Goal: Information Seeking & Learning: Find specific fact

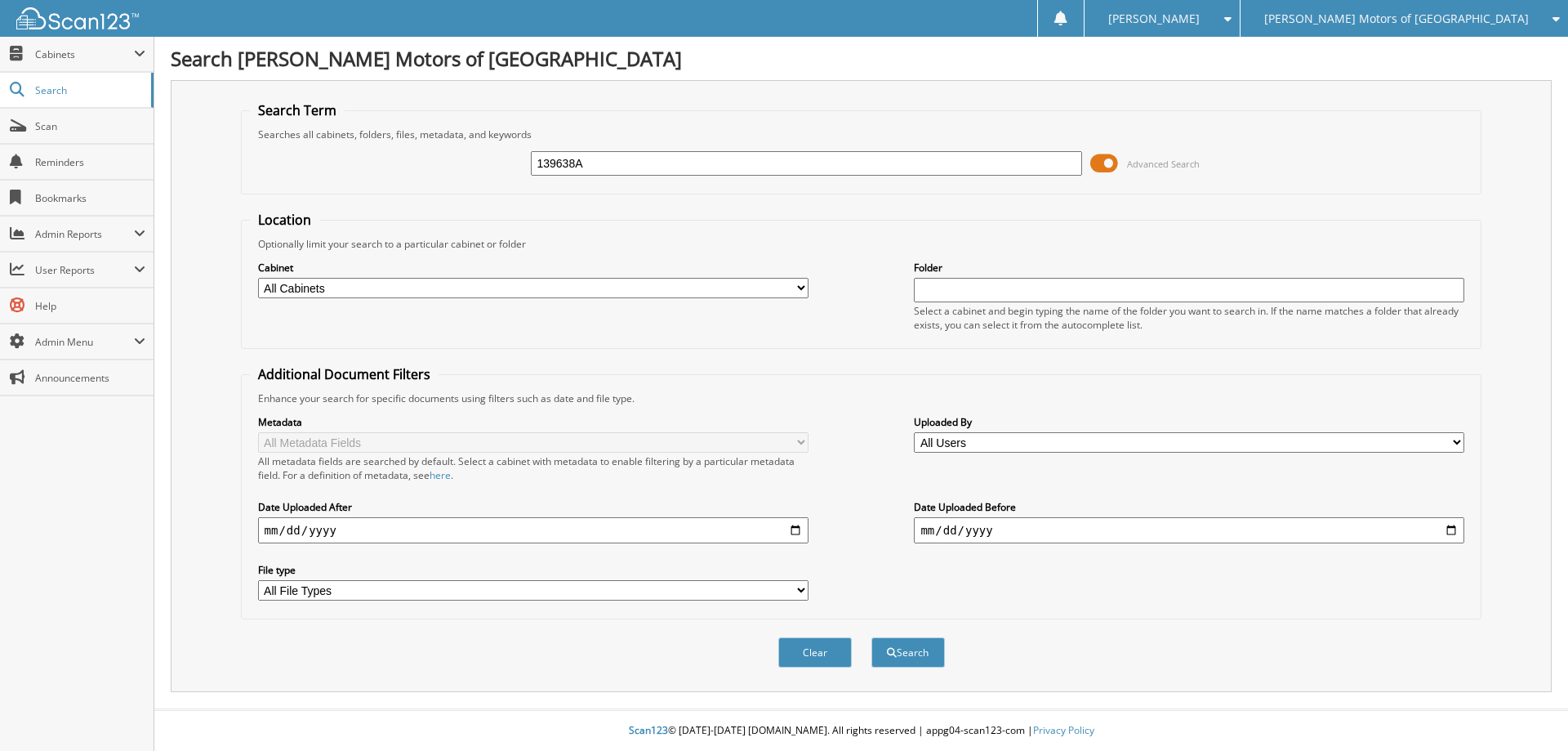
type input "139638A"
click at [871, 637] on button "Search" at bounding box center [908, 652] width 73 height 31
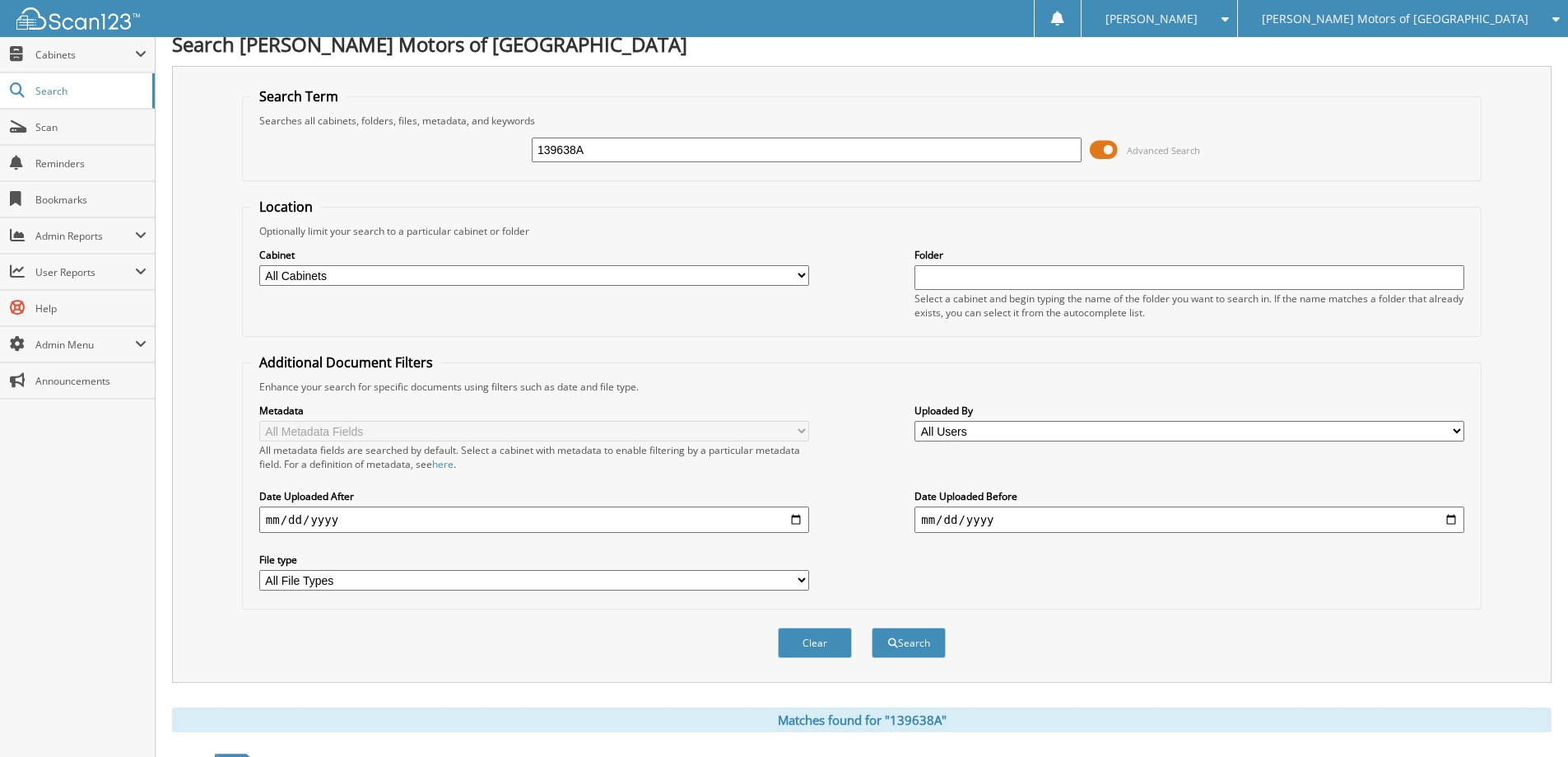
scroll to position [324, 0]
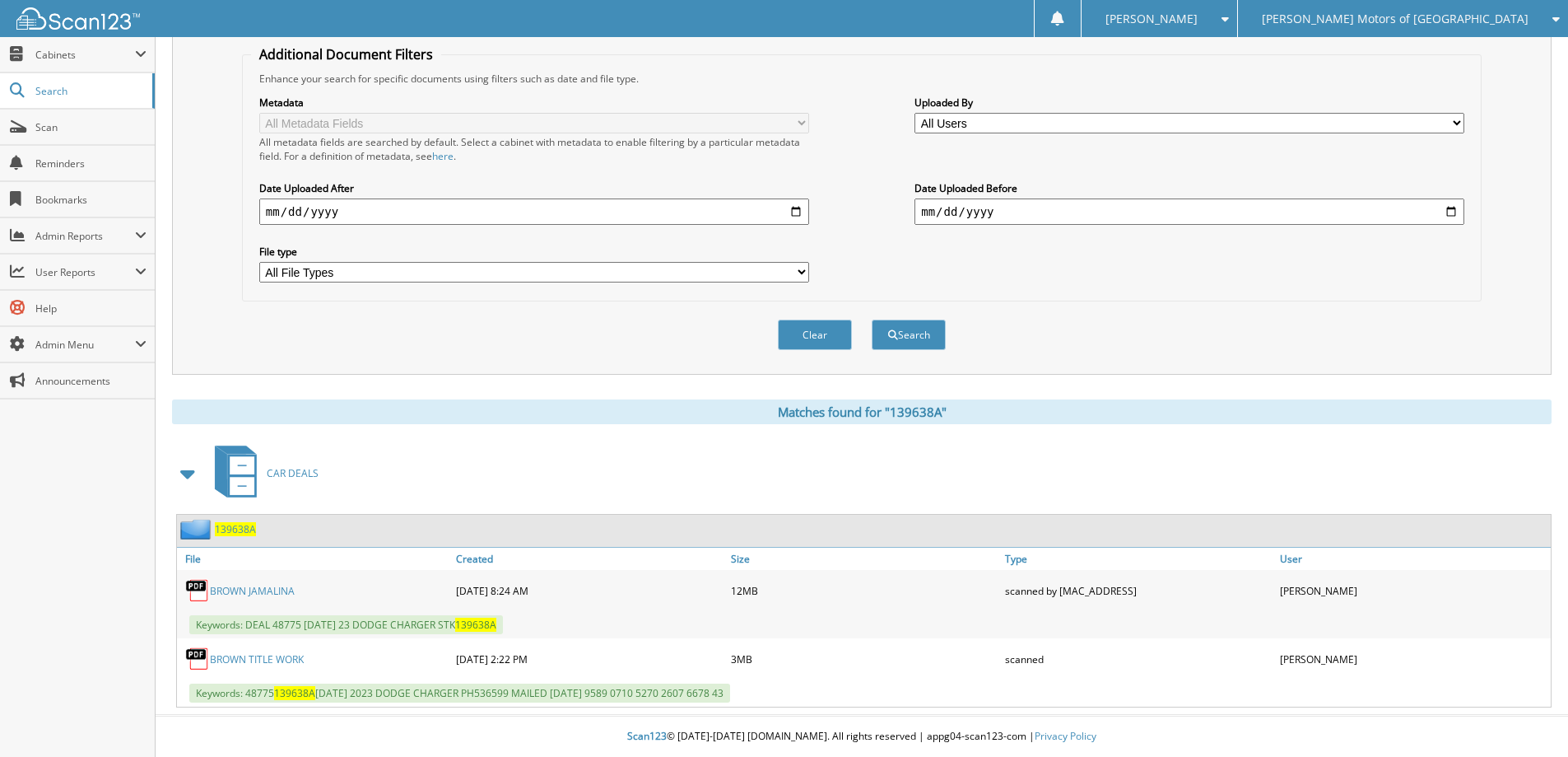
click at [246, 525] on span "139638A" at bounding box center [235, 528] width 41 height 14
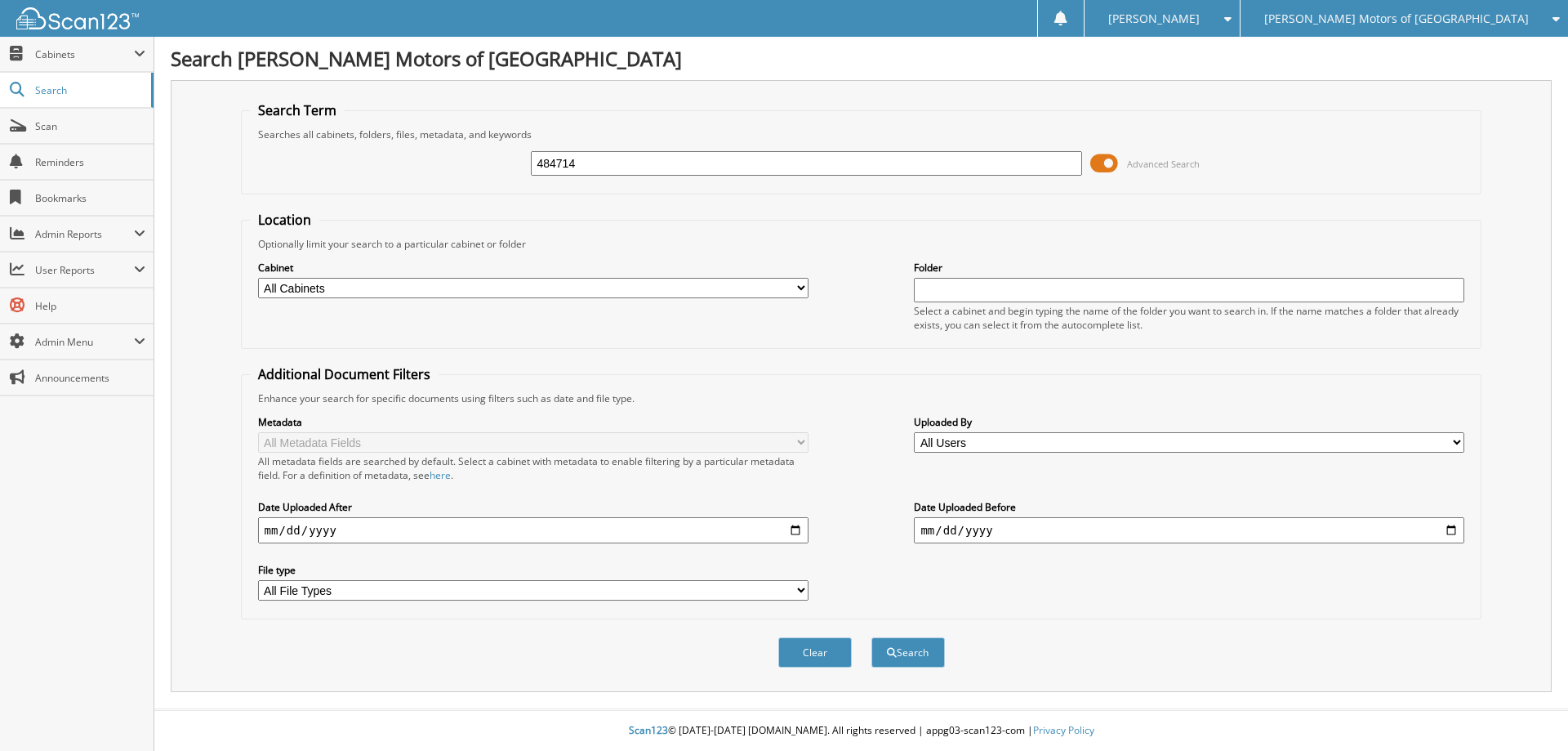
type input "484714"
click at [871, 637] on button "Search" at bounding box center [908, 652] width 73 height 31
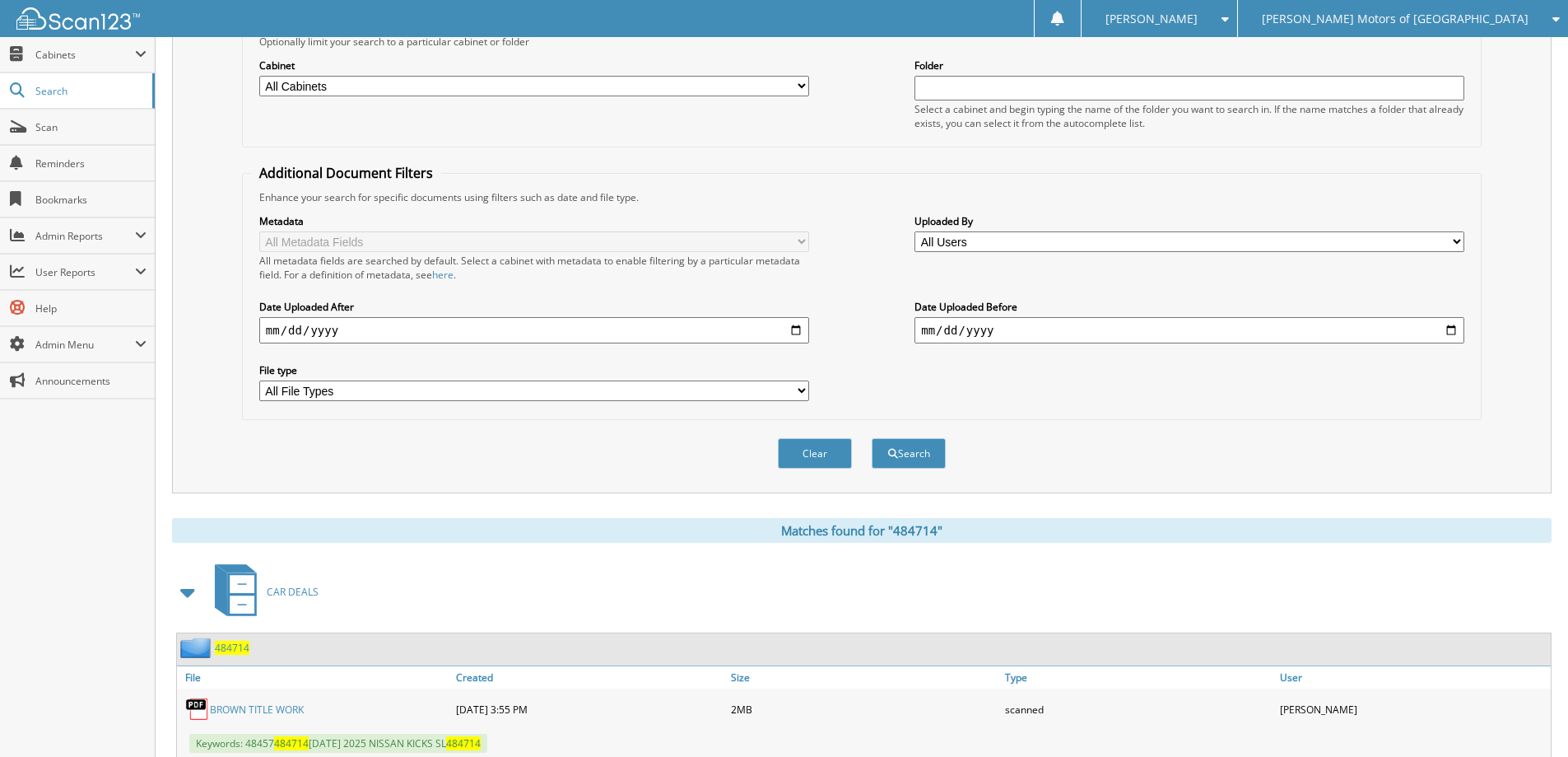
scroll to position [457, 0]
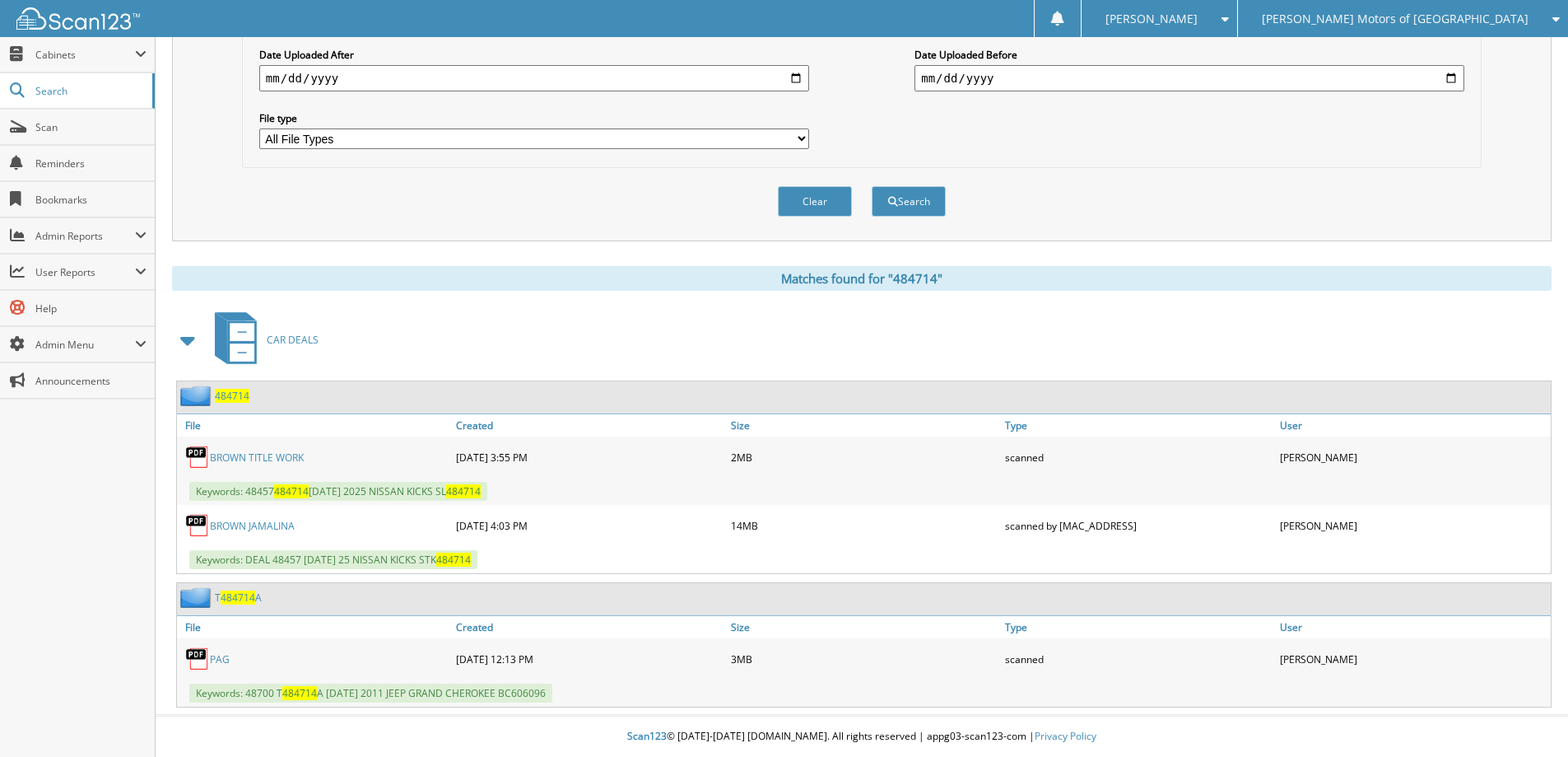
click at [236, 397] on span "484714" at bounding box center [232, 395] width 35 height 14
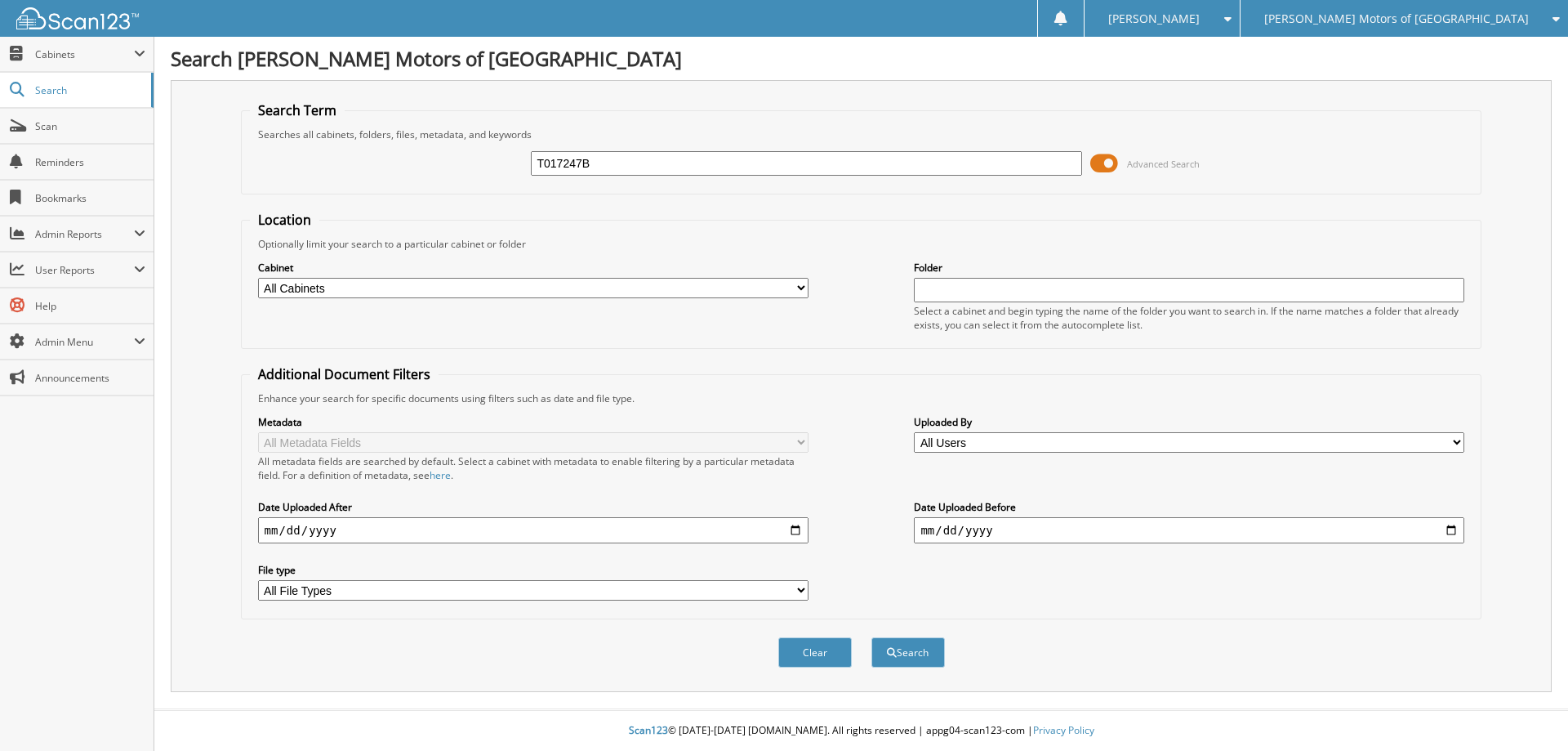
type input "T017247B"
click at [871, 637] on button "Search" at bounding box center [908, 652] width 73 height 31
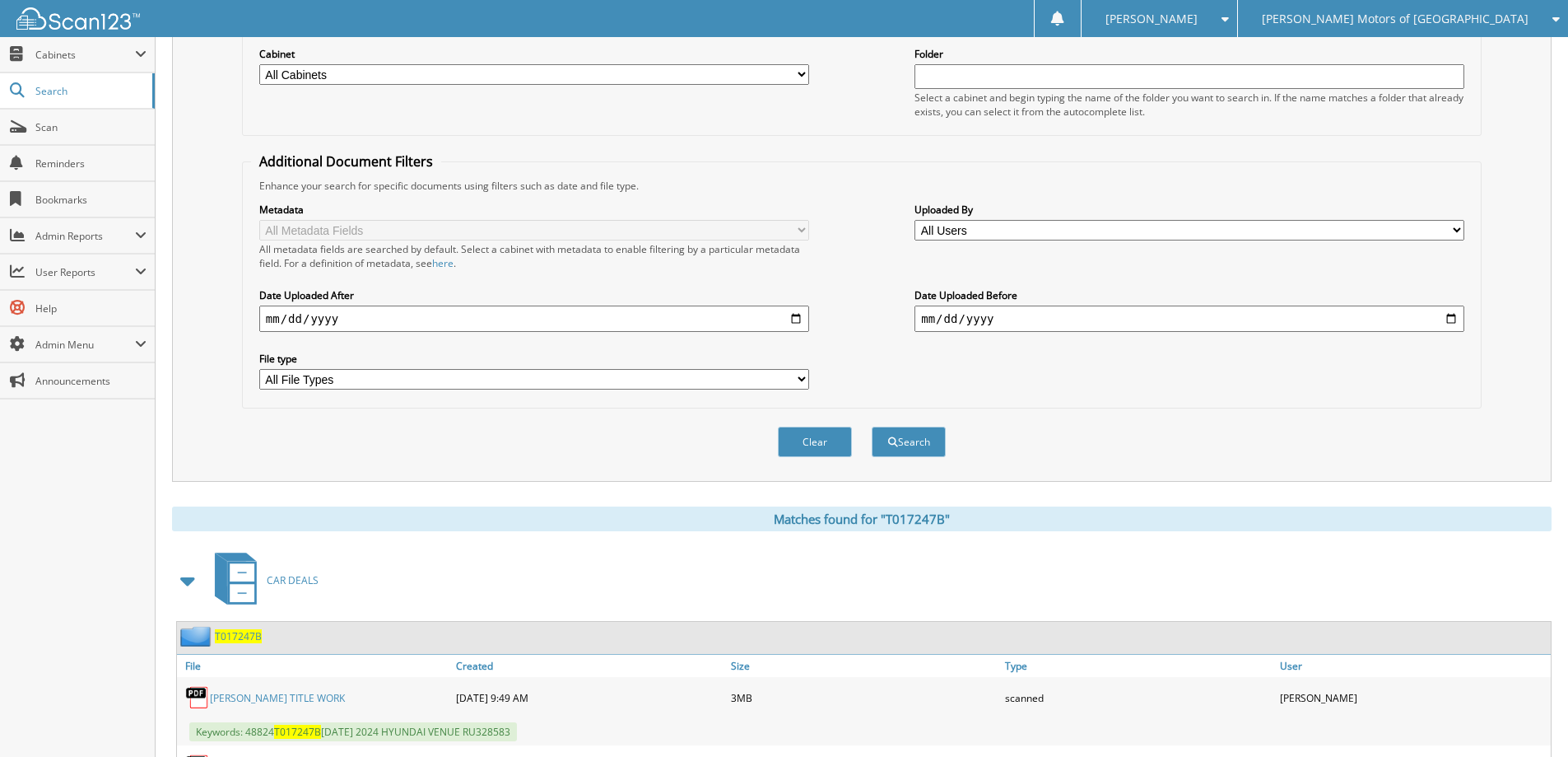
scroll to position [324, 0]
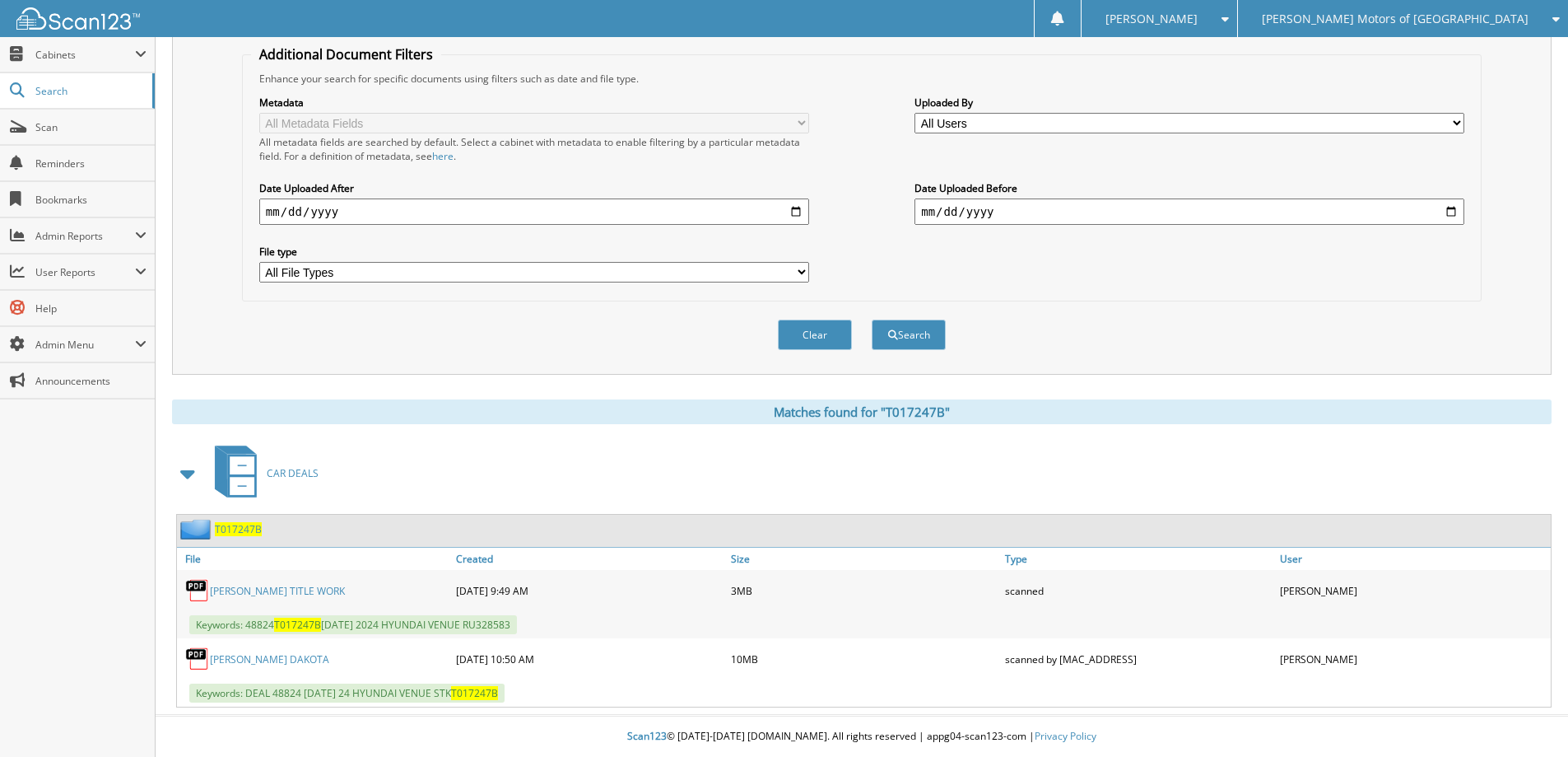
click at [249, 529] on span "T017247B" at bounding box center [238, 528] width 47 height 14
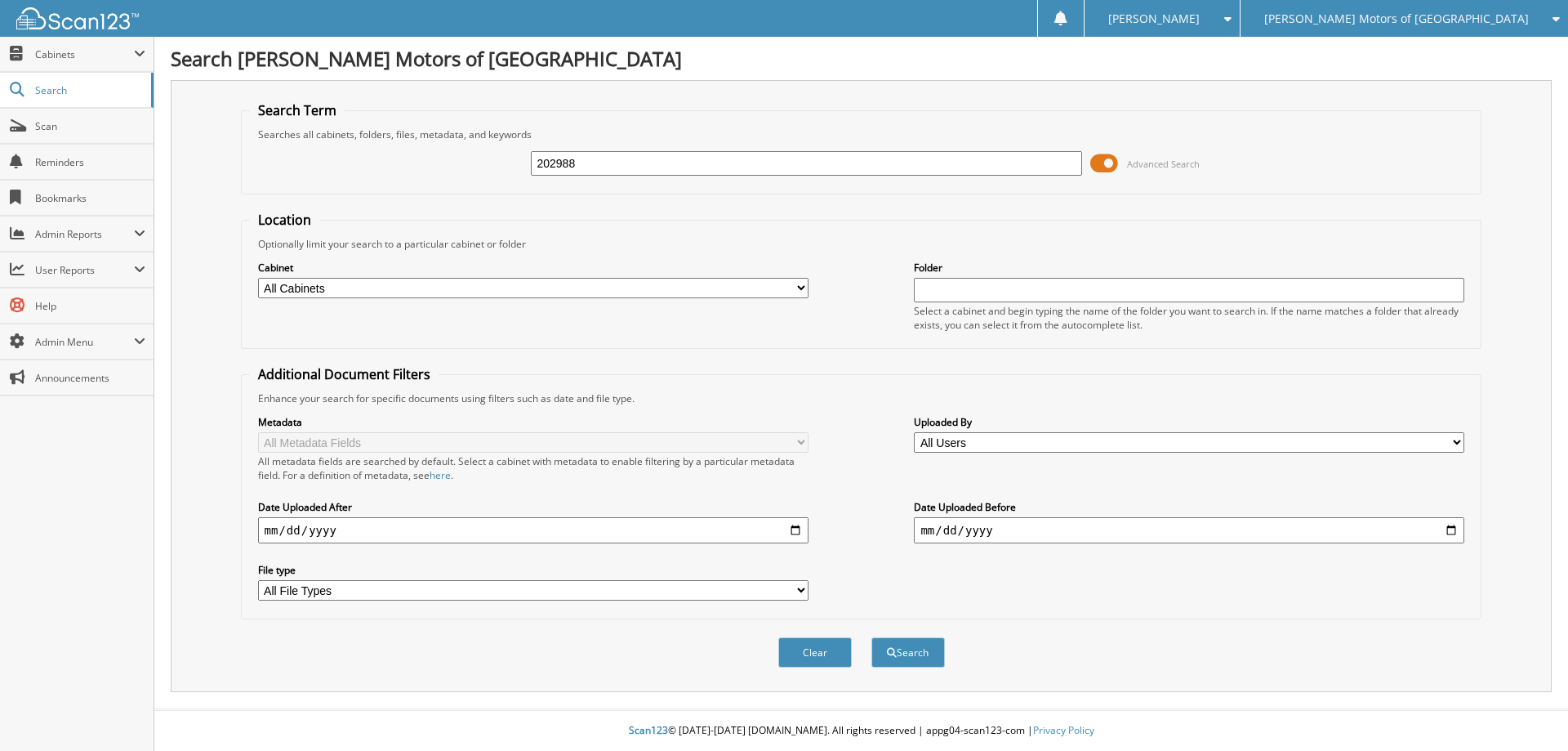
type input "202988"
click at [871, 637] on button "Search" at bounding box center [908, 652] width 73 height 31
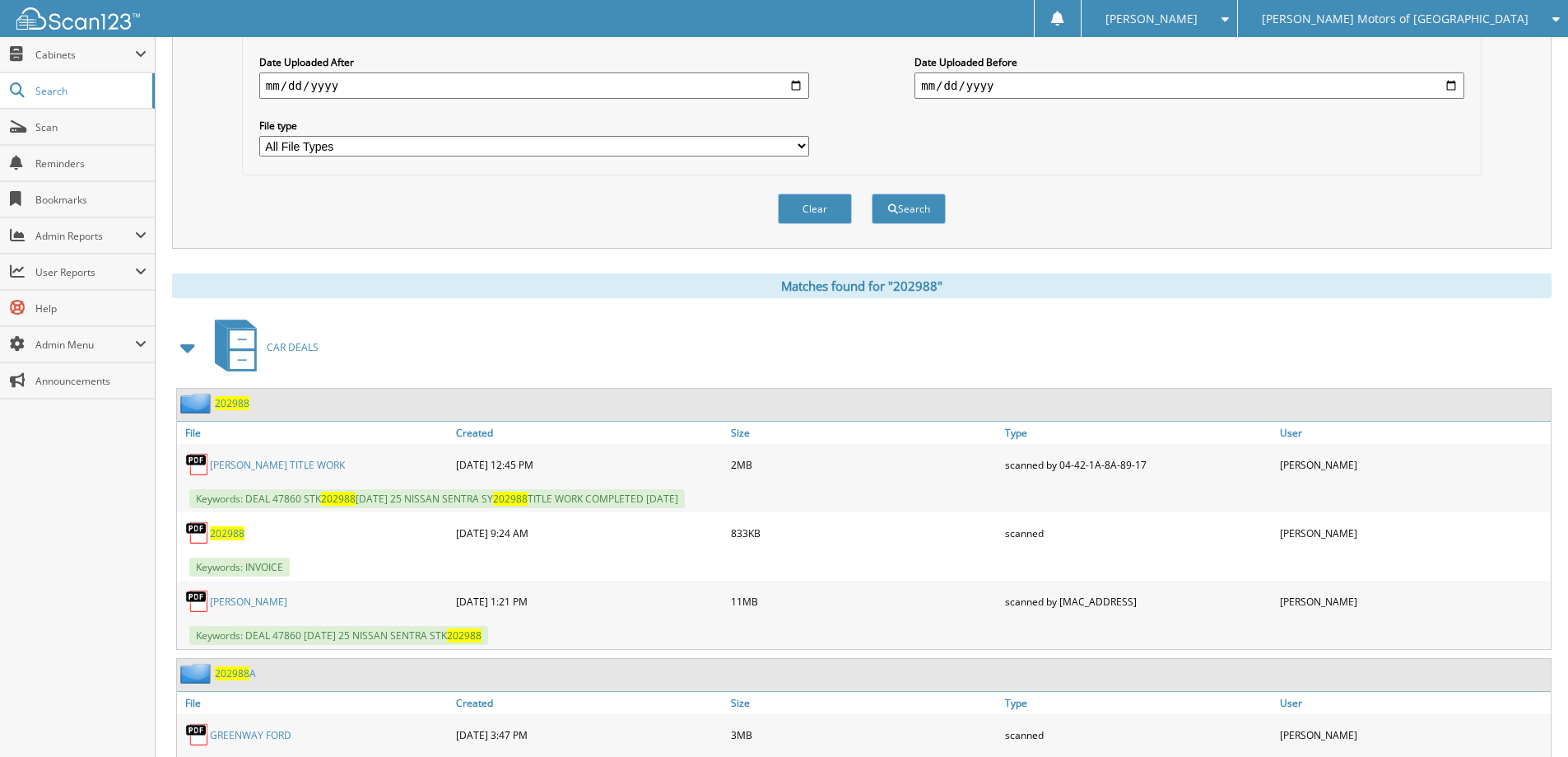
scroll to position [641, 0]
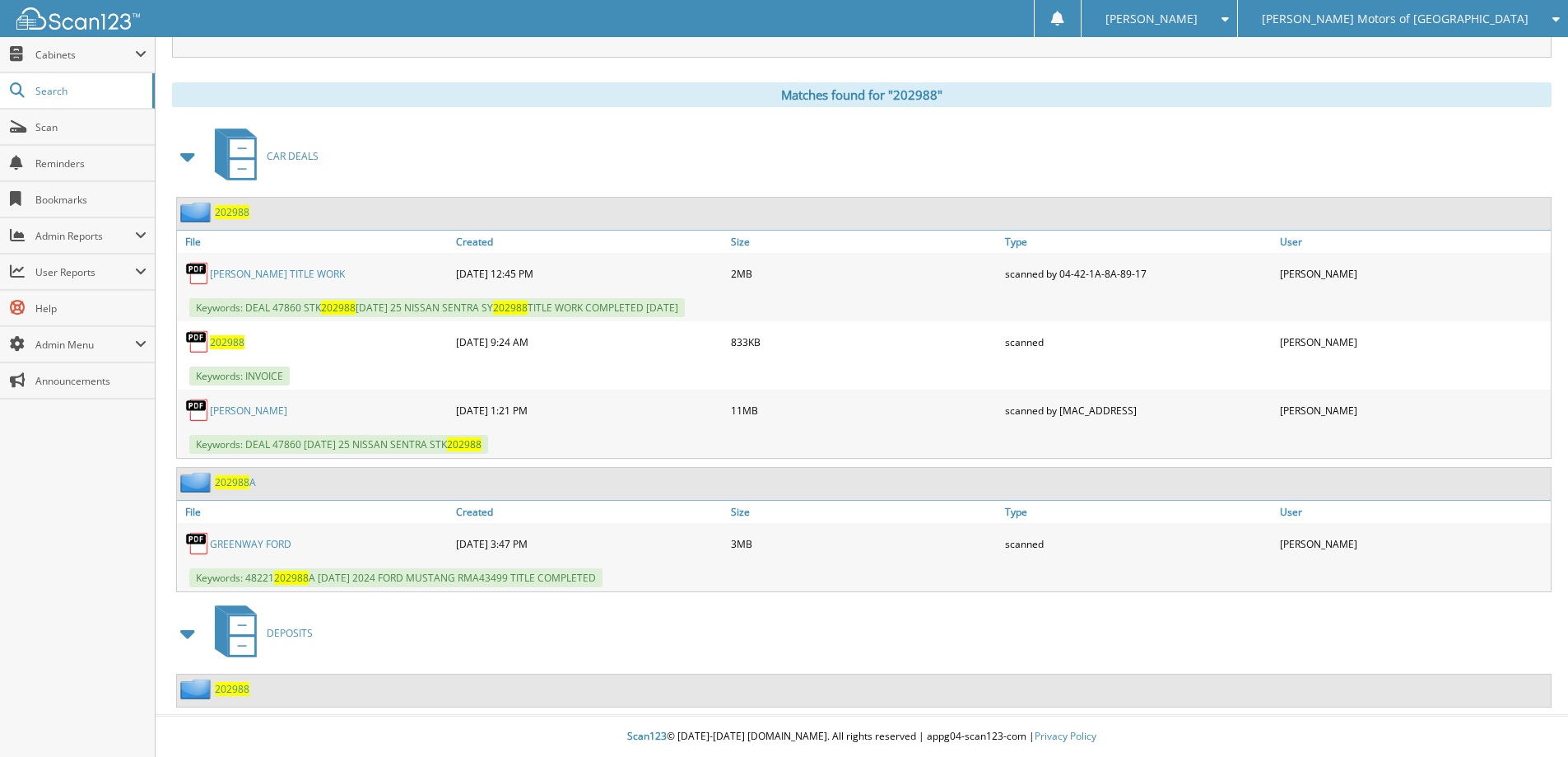
click at [240, 209] on span "202988" at bounding box center [232, 211] width 35 height 14
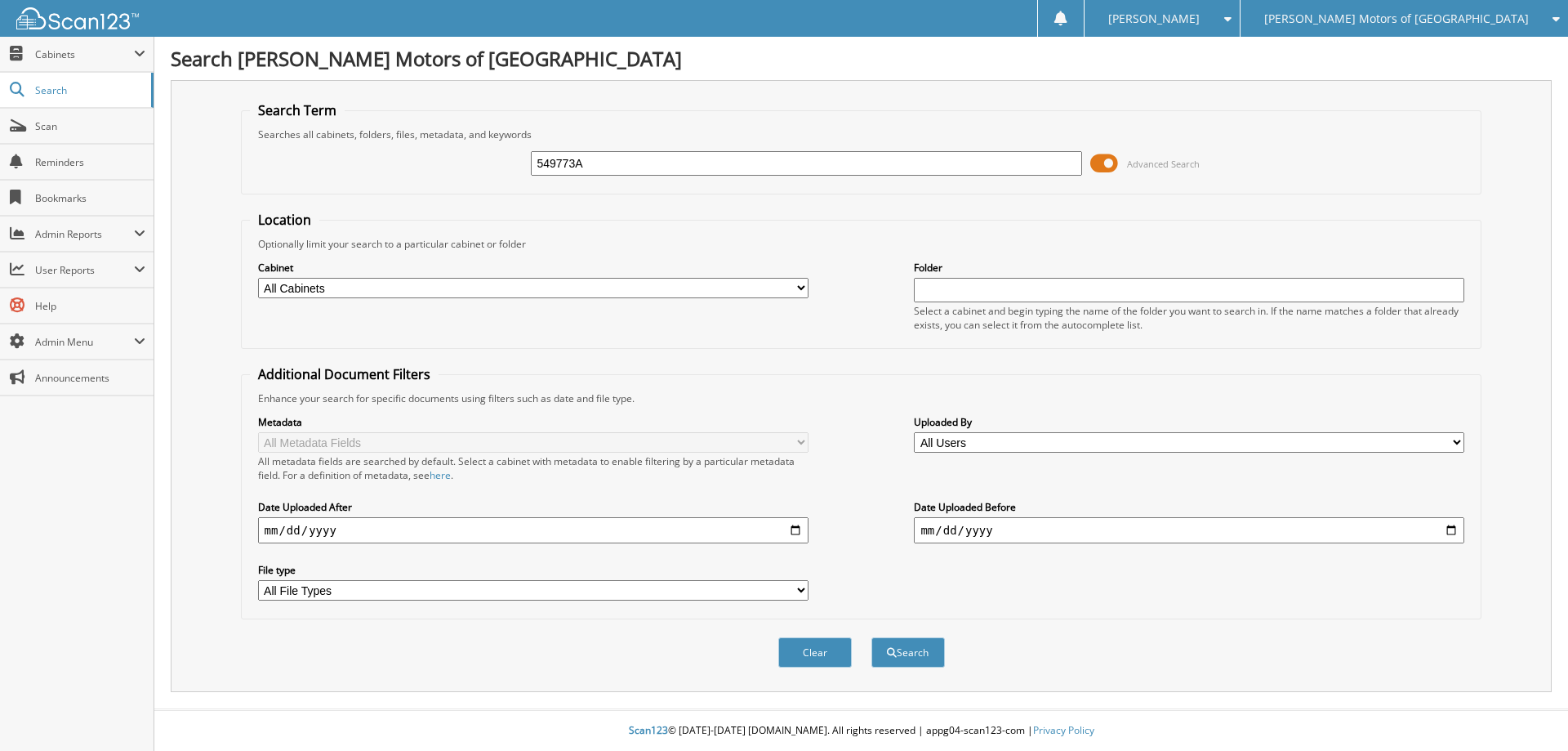
type input "549773A"
click at [871, 637] on button "Search" at bounding box center [908, 652] width 73 height 31
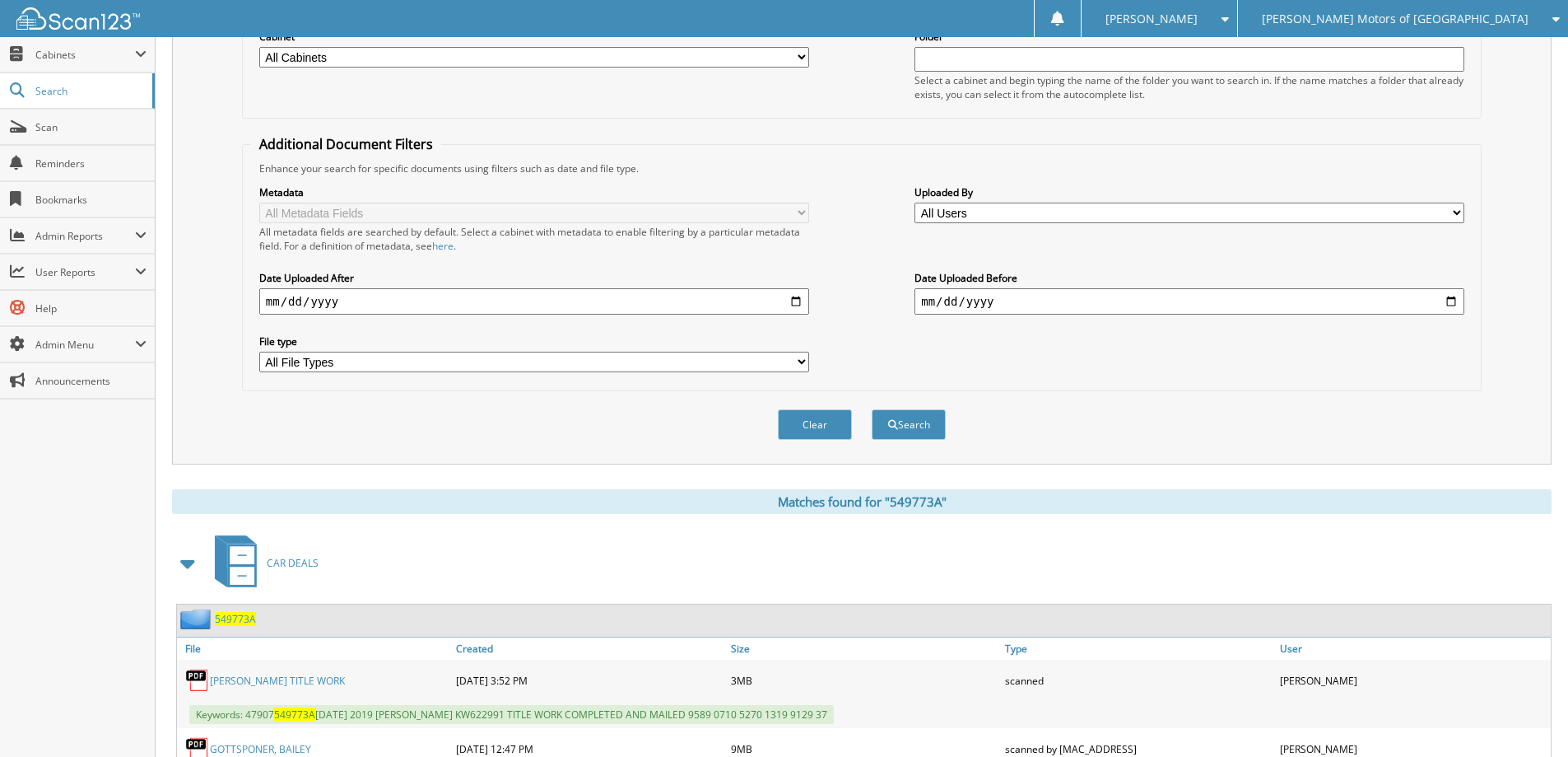
scroll to position [324, 0]
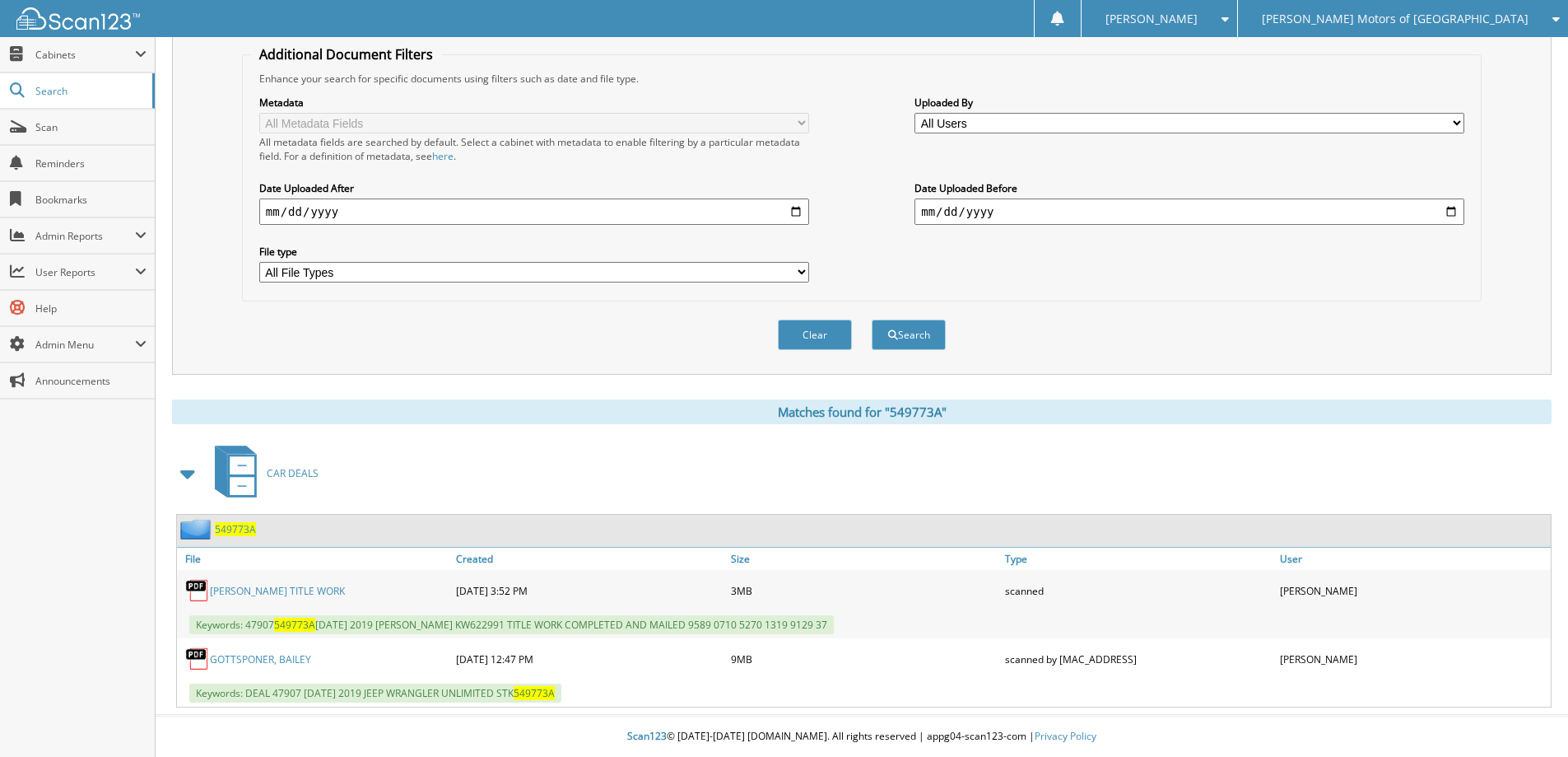
click at [248, 522] on span "549773A" at bounding box center [235, 528] width 41 height 14
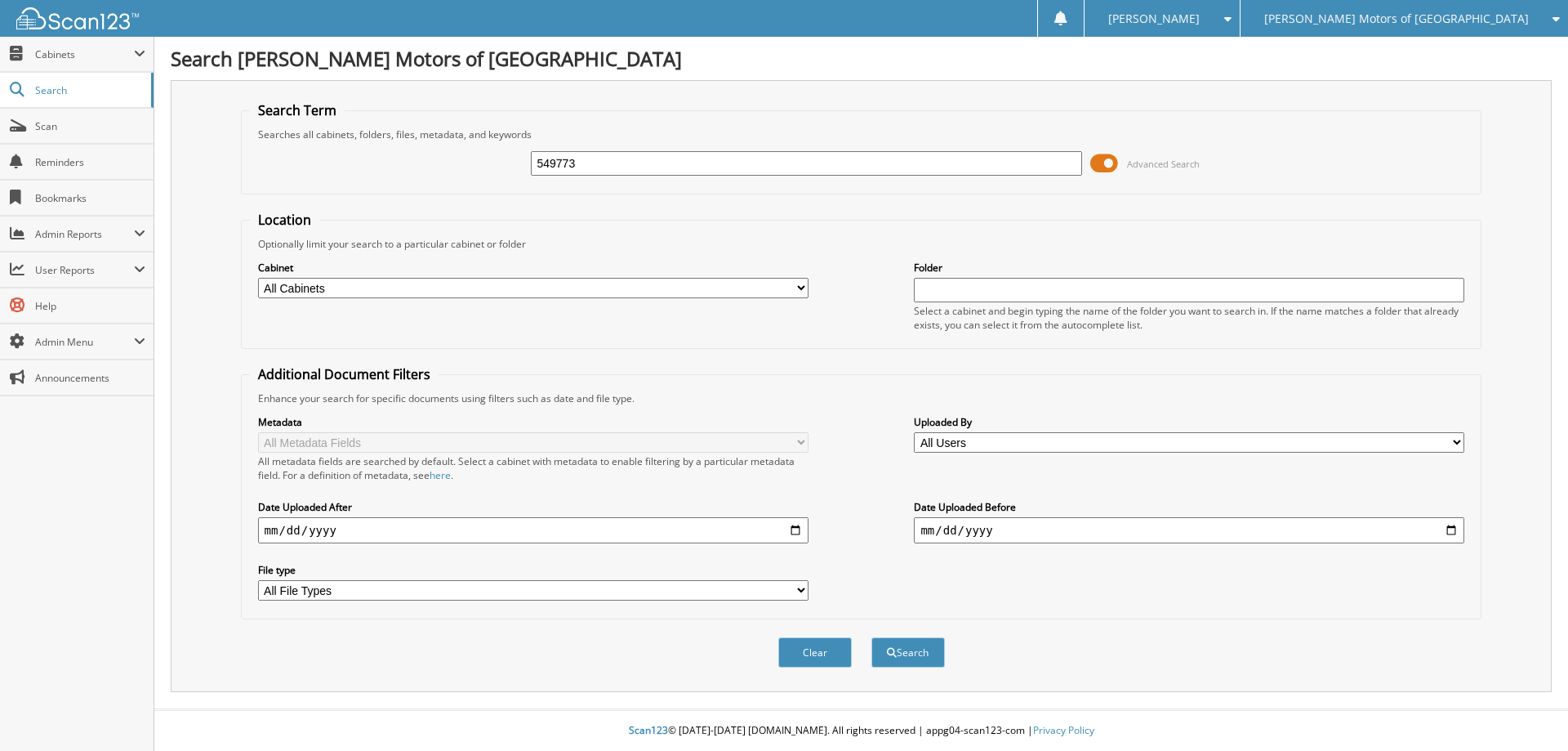
type input "549773"
click at [871, 637] on button "Search" at bounding box center [908, 652] width 73 height 31
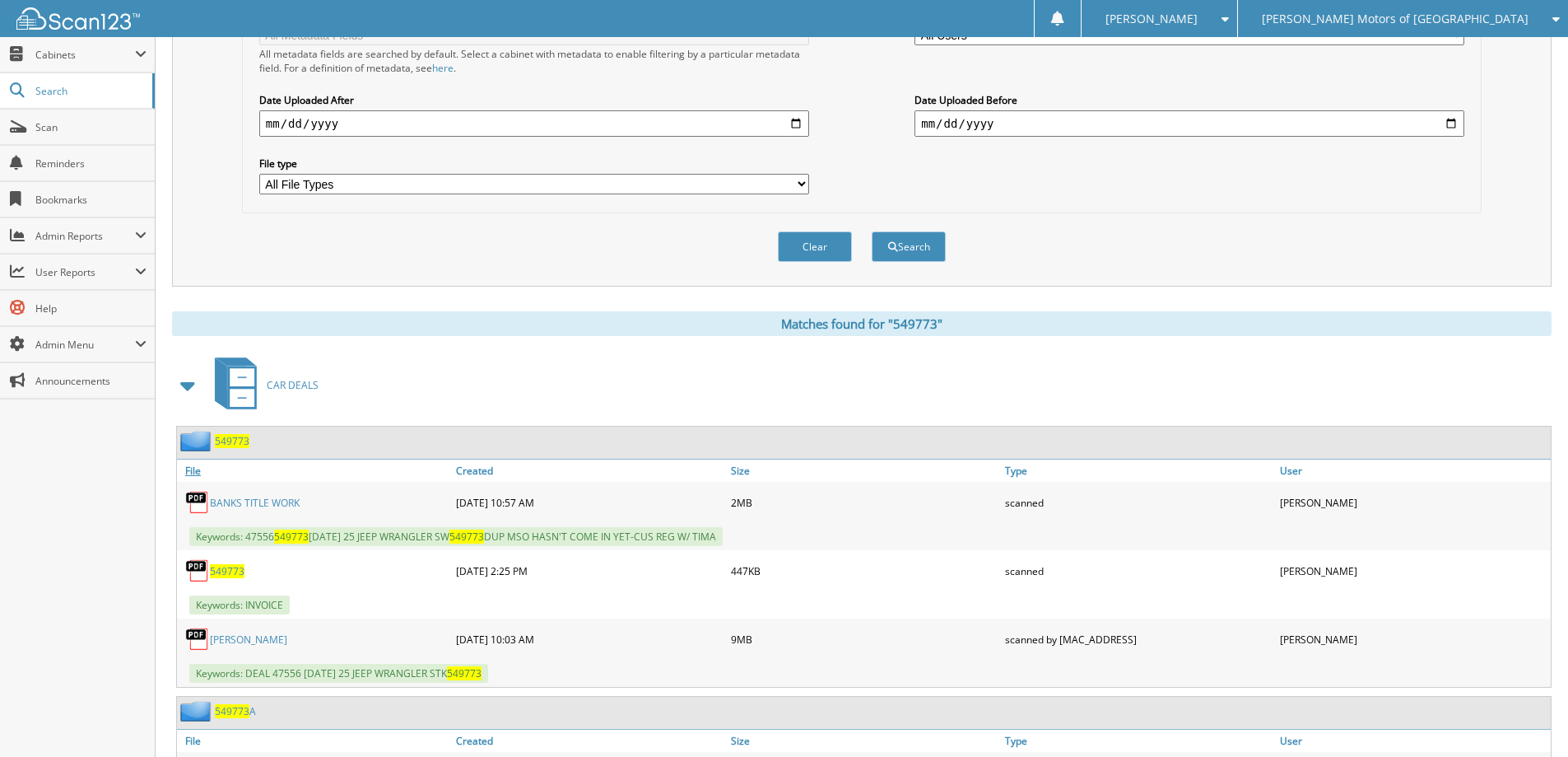
scroll to position [412, 0]
click at [232, 438] on span "549773" at bounding box center [232, 440] width 35 height 14
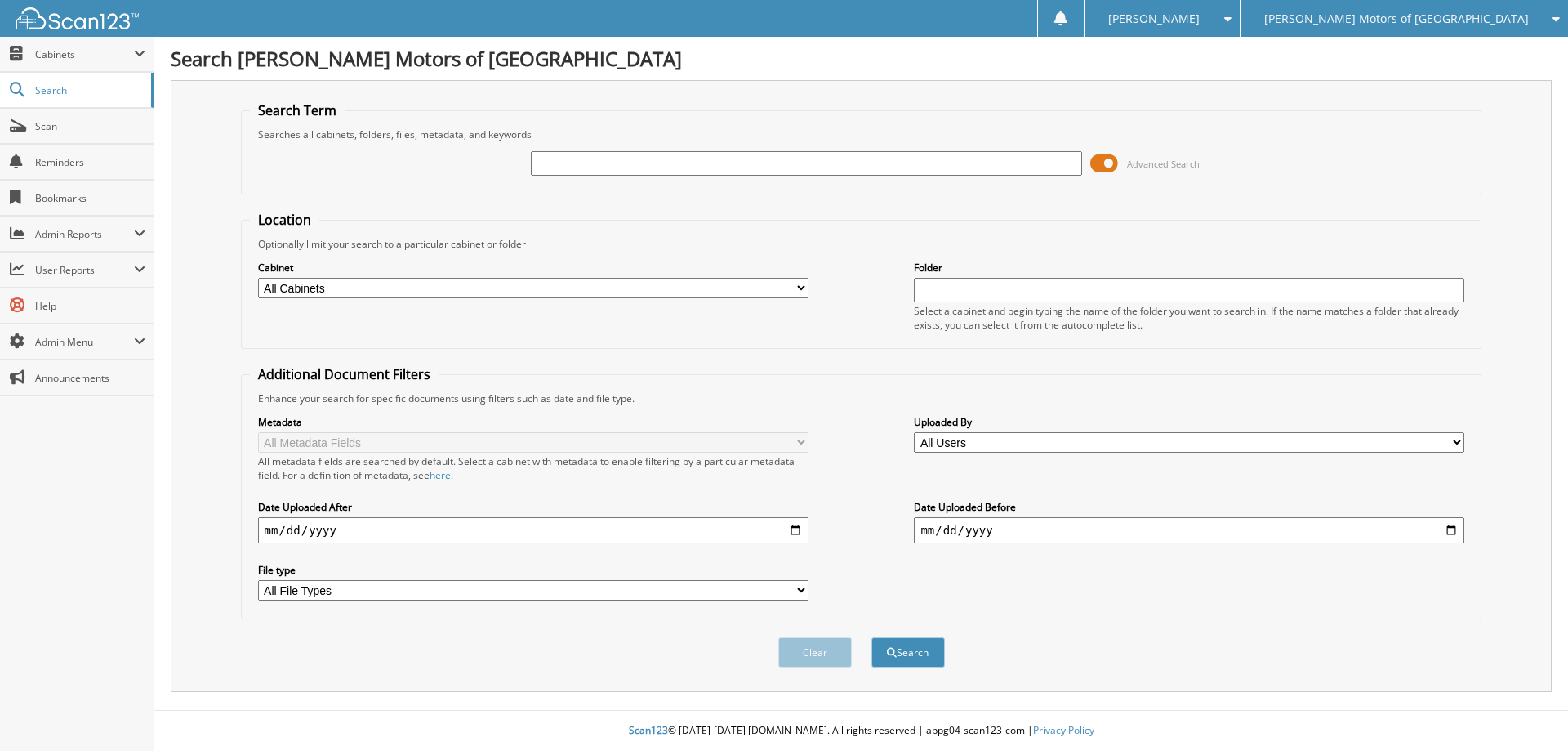
click at [664, 171] on input "text" at bounding box center [805, 163] width 550 height 25
type input "549773A"
click at [871, 637] on button "Search" at bounding box center [908, 652] width 73 height 31
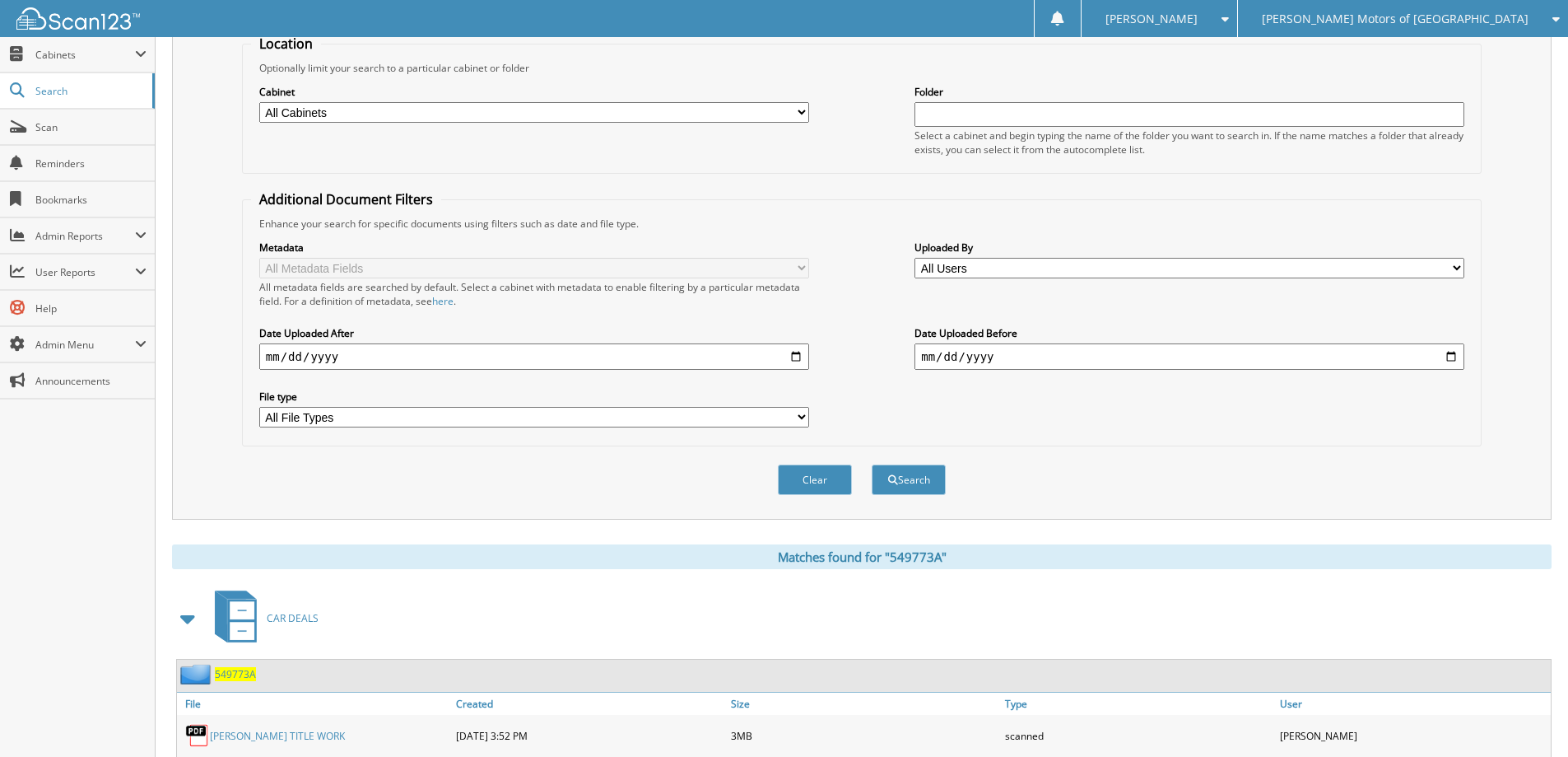
scroll to position [324, 0]
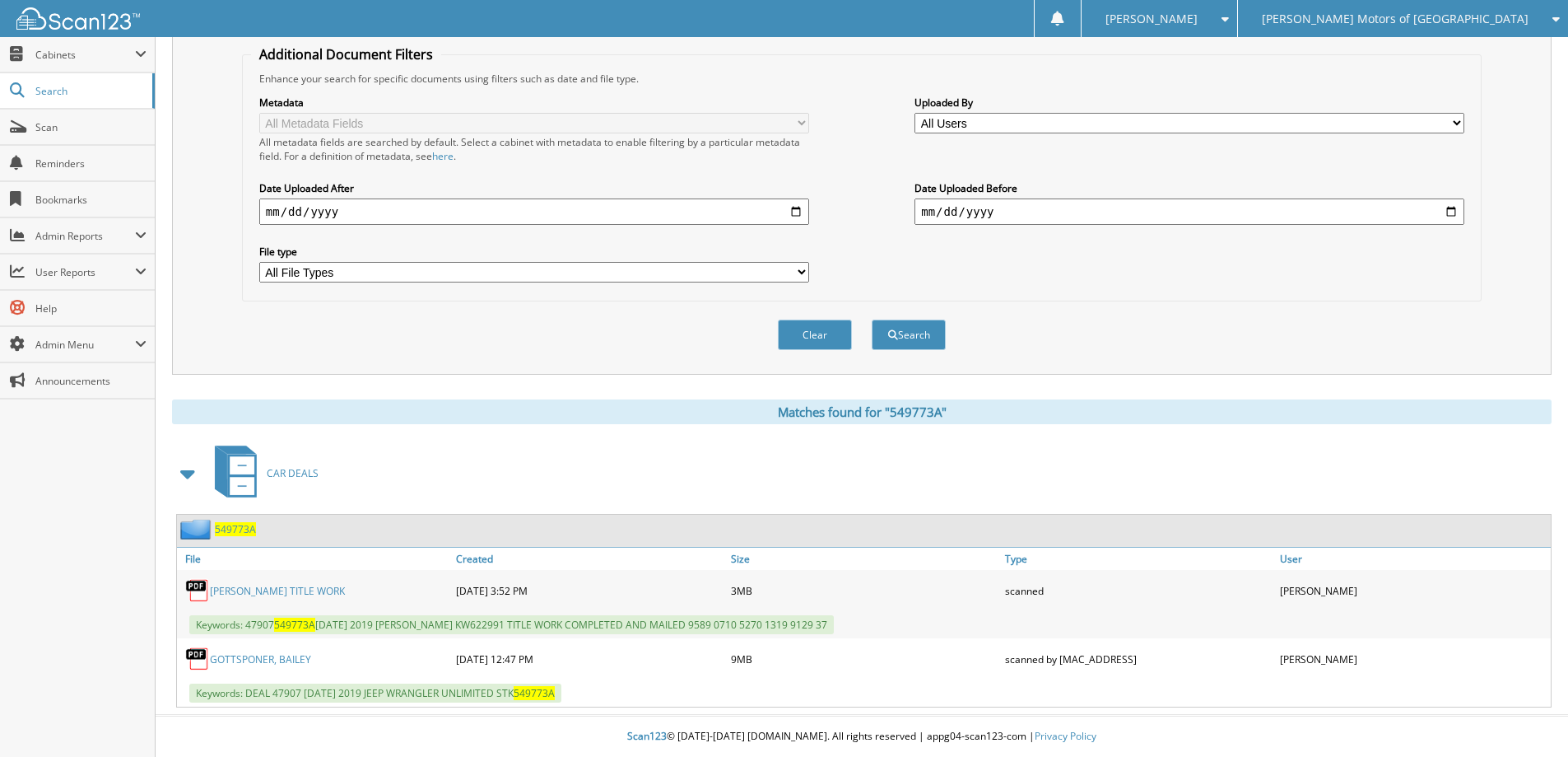
click at [244, 530] on span "549773A" at bounding box center [235, 528] width 41 height 14
